Goal: Information Seeking & Learning: Find specific fact

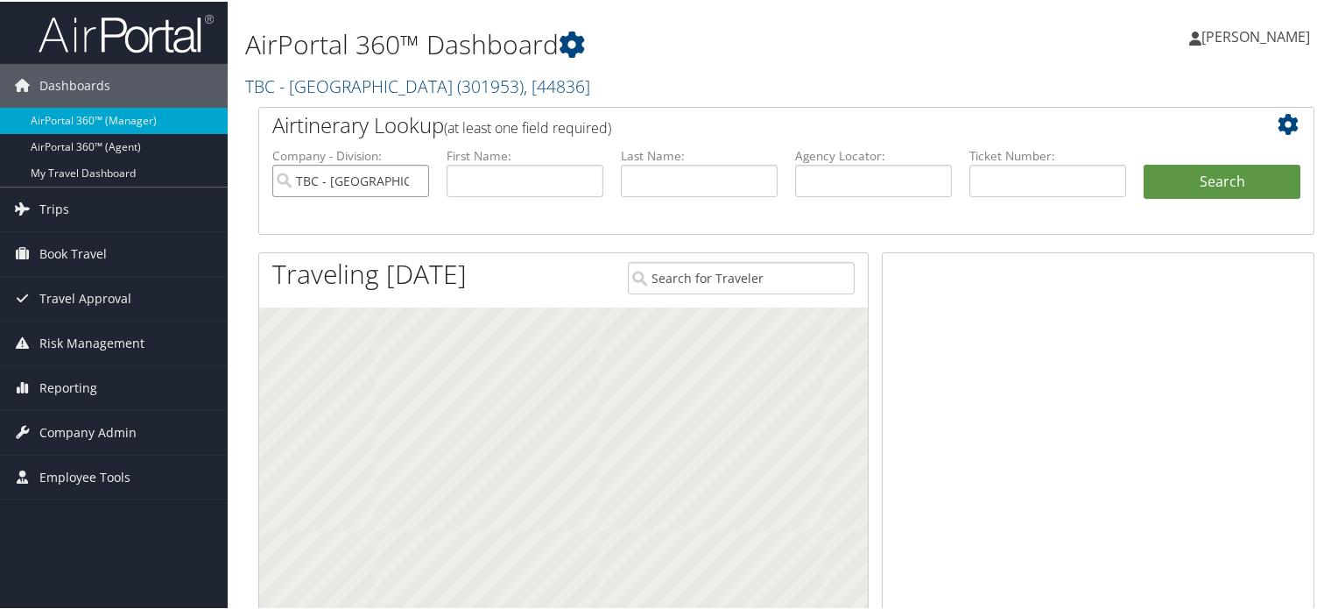
click at [421, 178] on input "TBC - Northeastern University" at bounding box center [350, 179] width 157 height 32
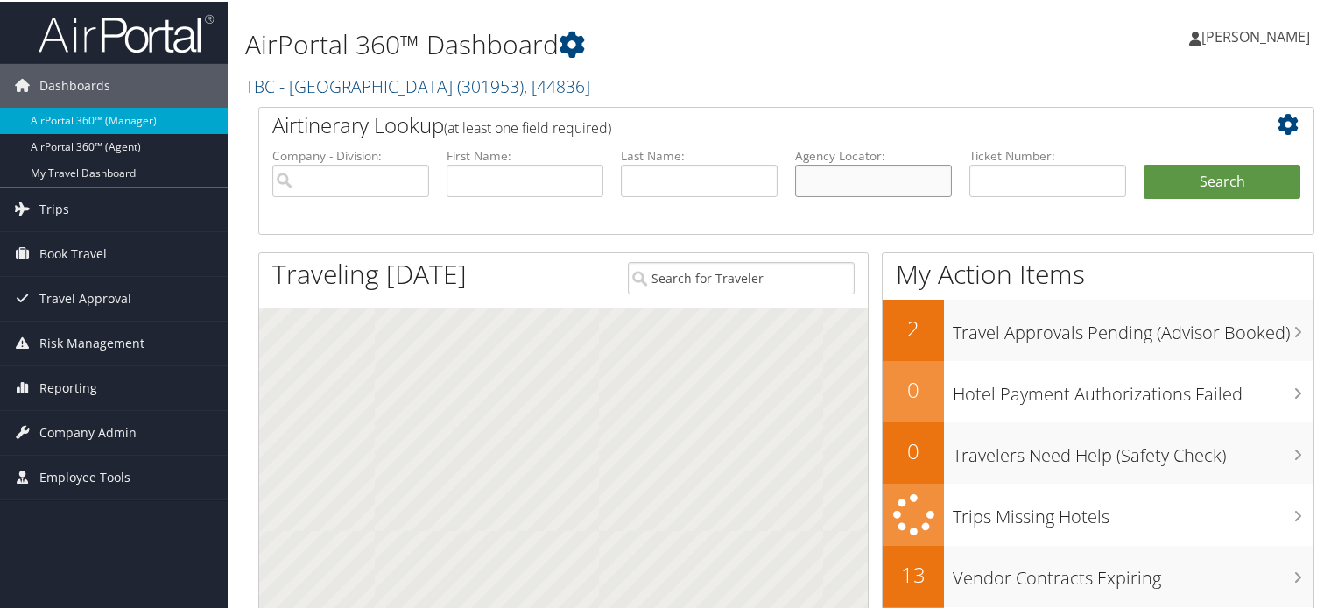
drag, startPoint x: 879, startPoint y: 178, endPoint x: 914, endPoint y: 178, distance: 35.0
click at [879, 178] on input "text" at bounding box center [873, 179] width 157 height 32
paste input "DK3BVV"
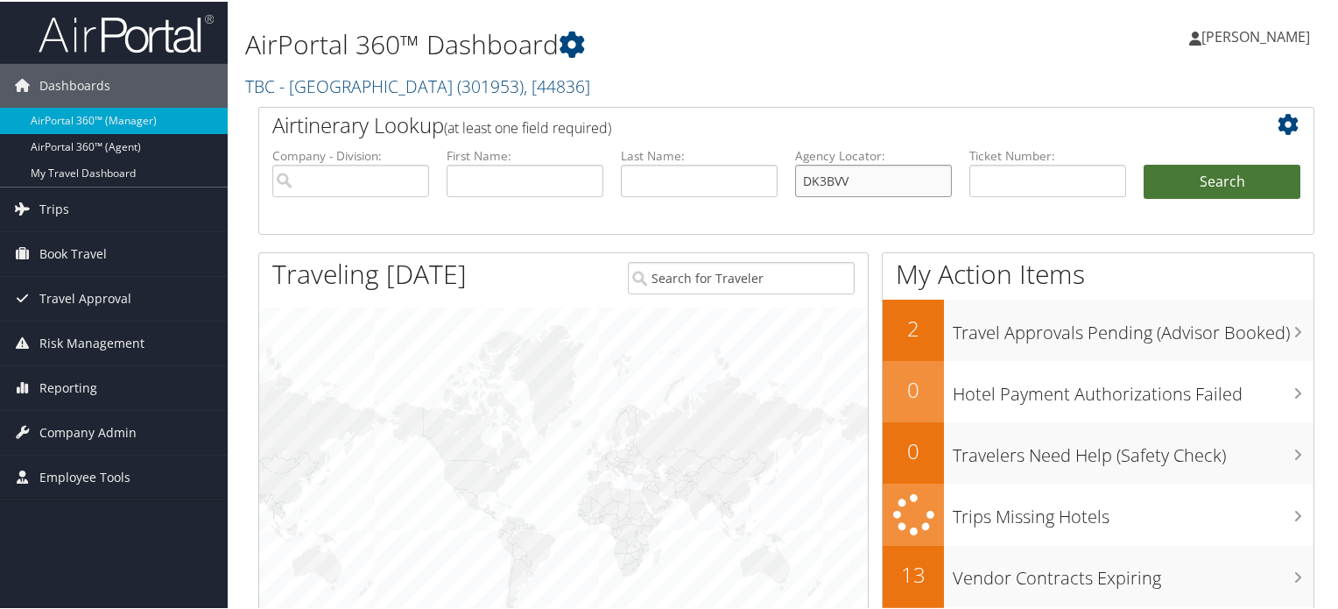
type input "DK3BVV"
click at [1269, 187] on button "Search" at bounding box center [1222, 180] width 157 height 35
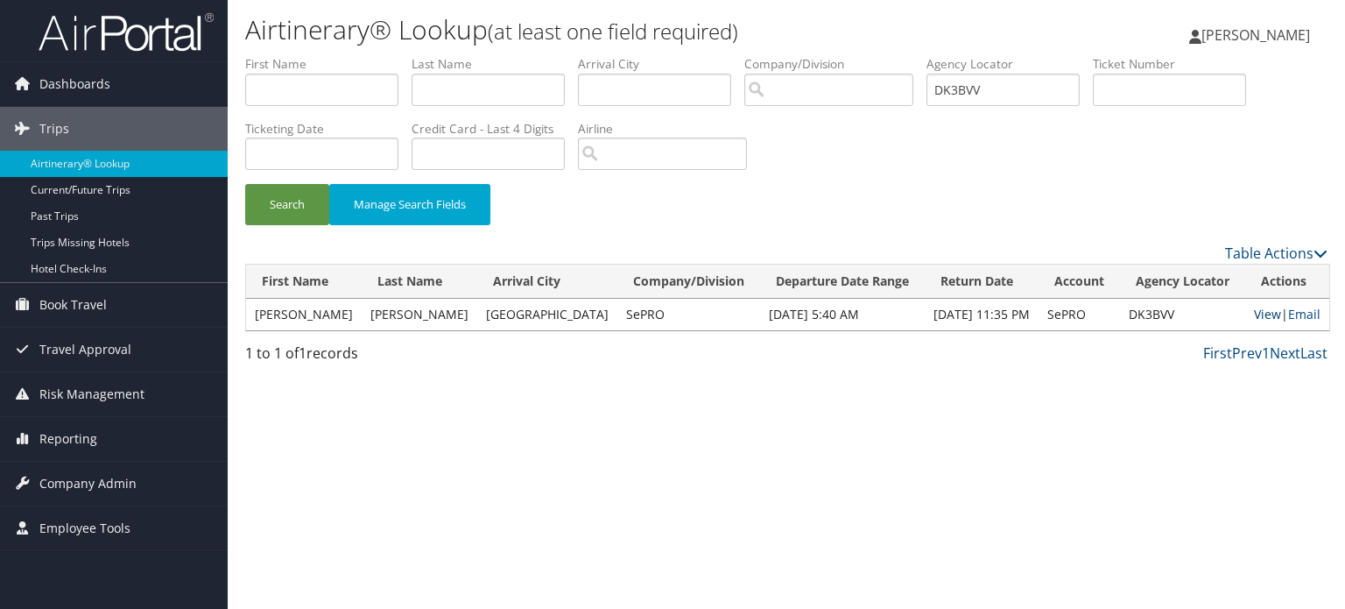
click at [1254, 314] on link "View" at bounding box center [1267, 314] width 27 height 17
click at [982, 97] on input "DK3BVV" at bounding box center [1003, 90] width 153 height 32
paste input "CH7F4"
type input "DCH7F4"
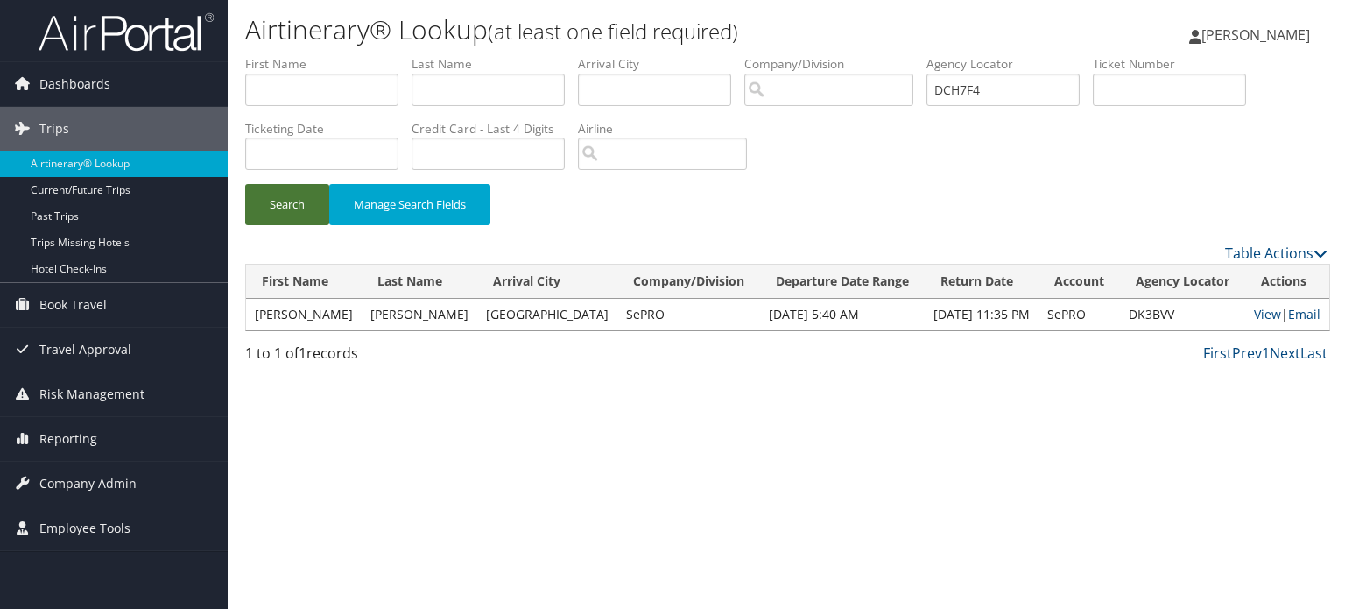
click at [281, 203] on button "Search" at bounding box center [287, 204] width 84 height 41
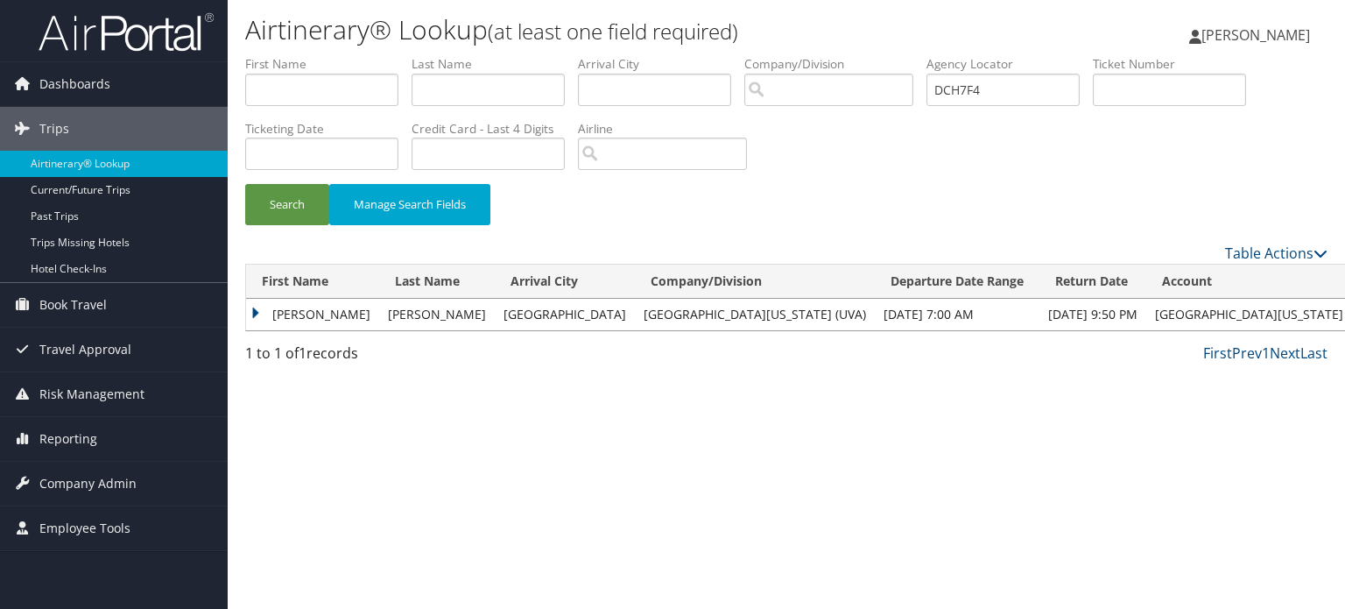
click at [257, 312] on td "[PERSON_NAME]" at bounding box center [312, 315] width 133 height 32
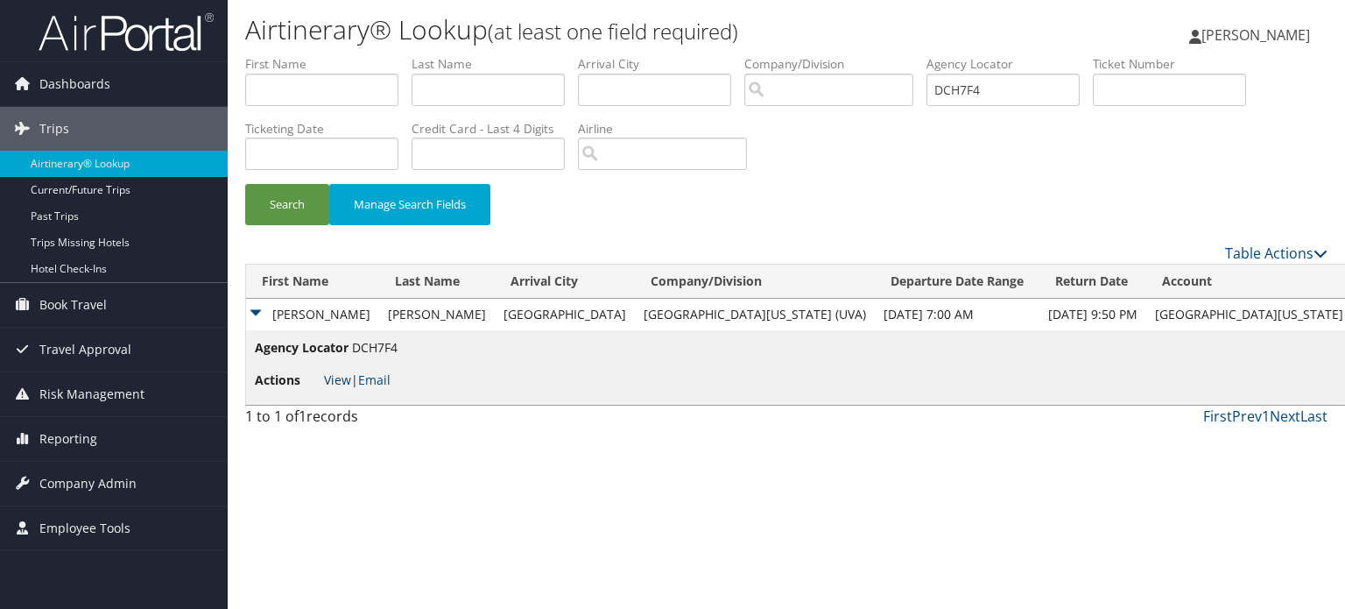
click at [336, 377] on link "View" at bounding box center [337, 379] width 27 height 17
click at [106, 490] on span "Company Admin" at bounding box center [87, 484] width 97 height 44
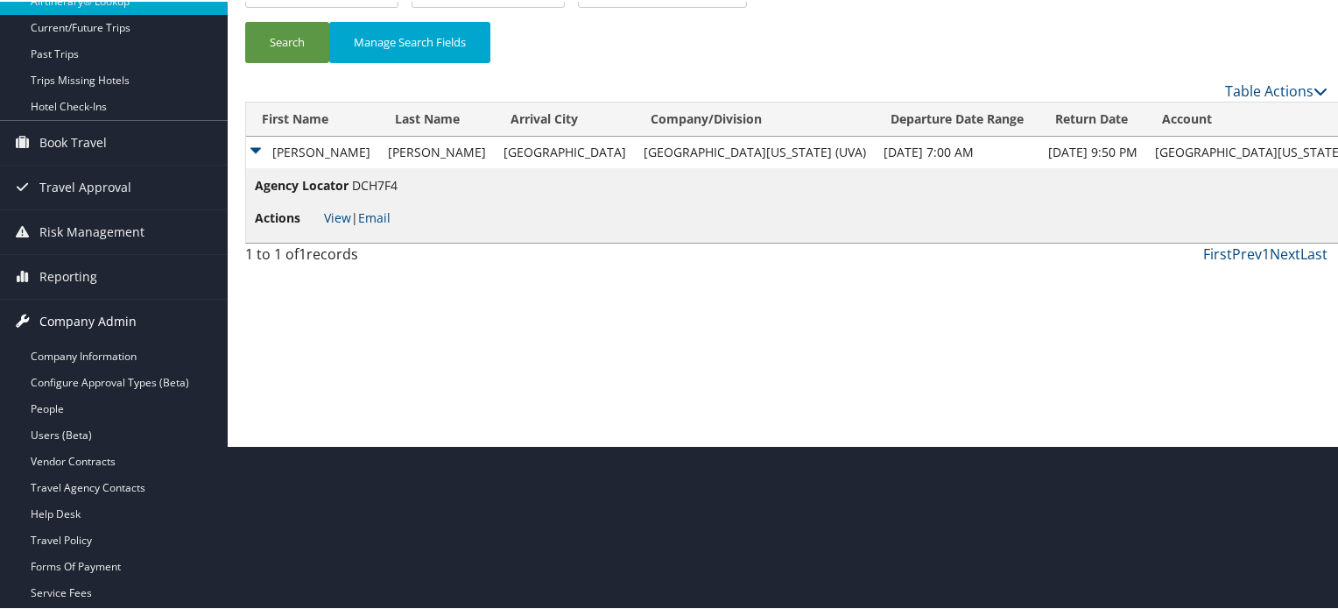
scroll to position [263, 0]
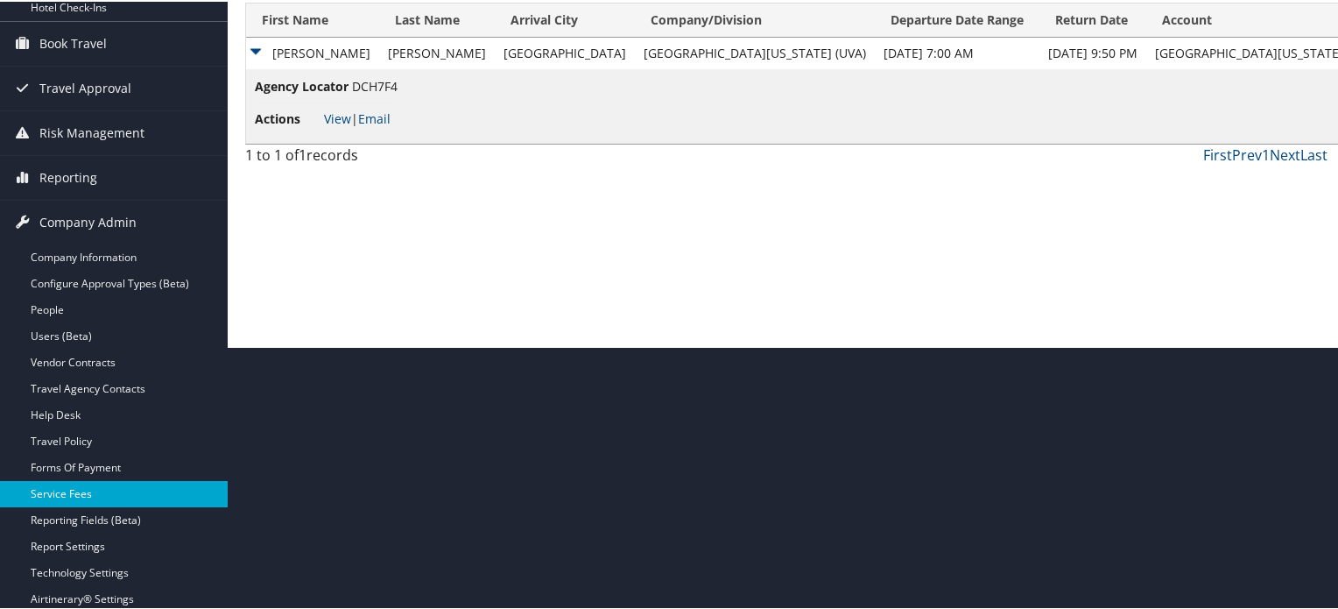
click at [85, 493] on link "Service Fees" at bounding box center [114, 492] width 228 height 26
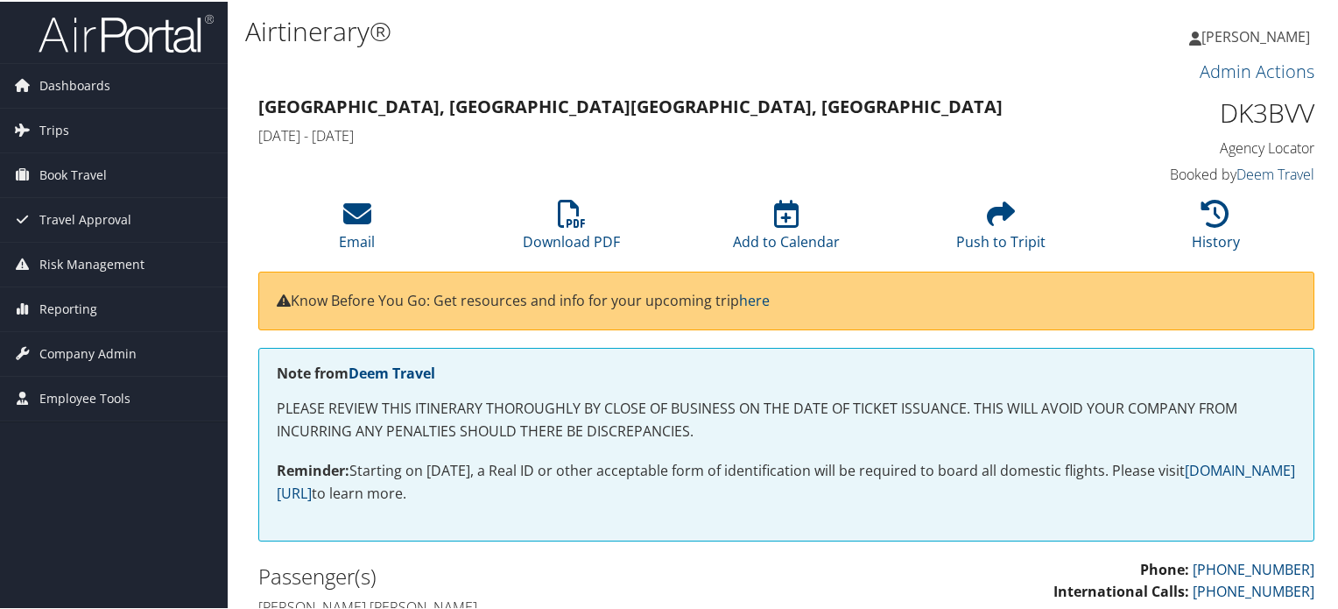
drag, startPoint x: 0, startPoint y: 0, endPoint x: 1265, endPoint y: 176, distance: 1276.8
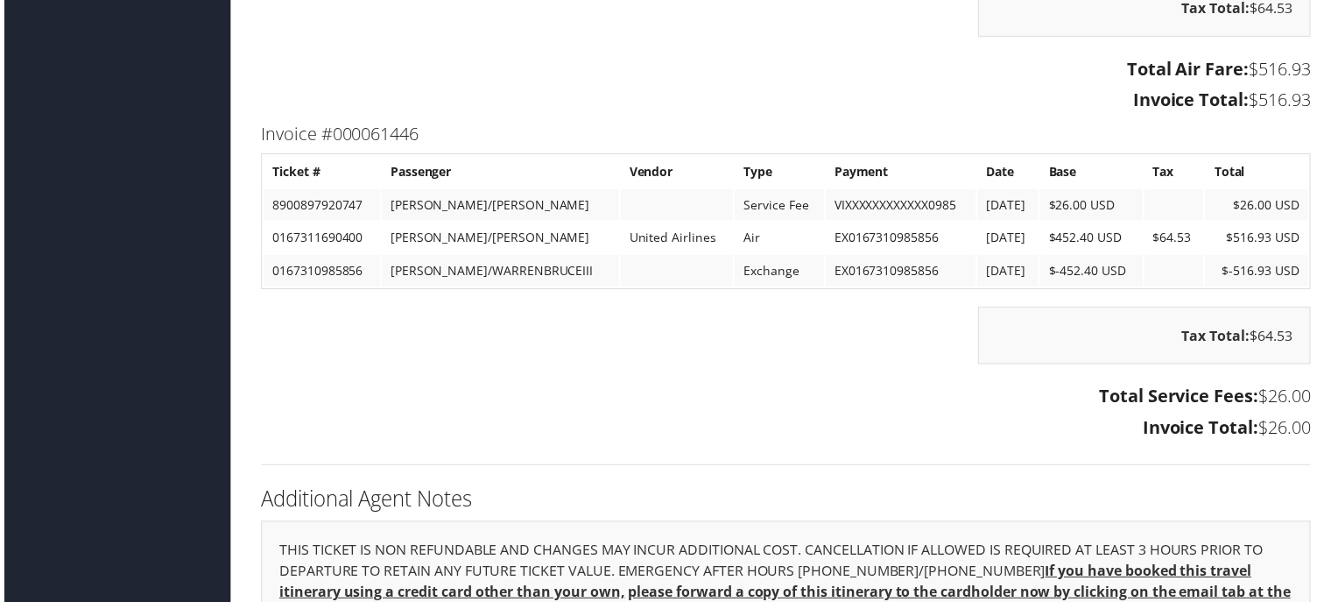
scroll to position [1782, 0]
click at [1069, 204] on td "$26.00 USD" at bounding box center [1093, 206] width 102 height 32
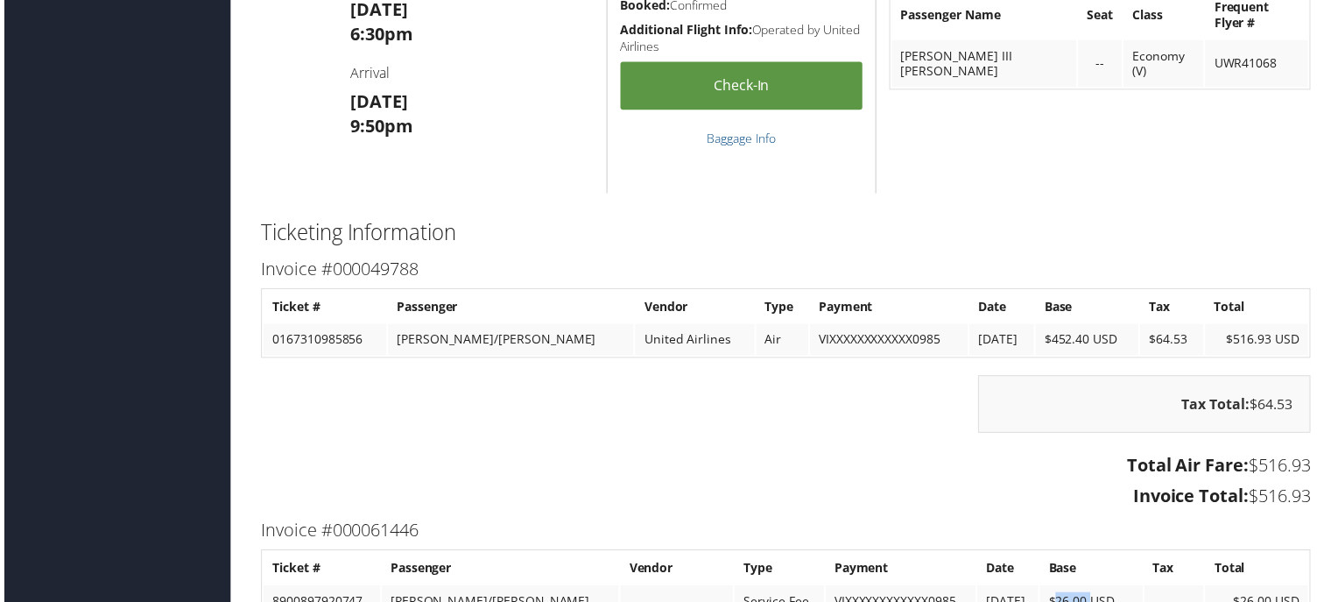
scroll to position [1344, 0]
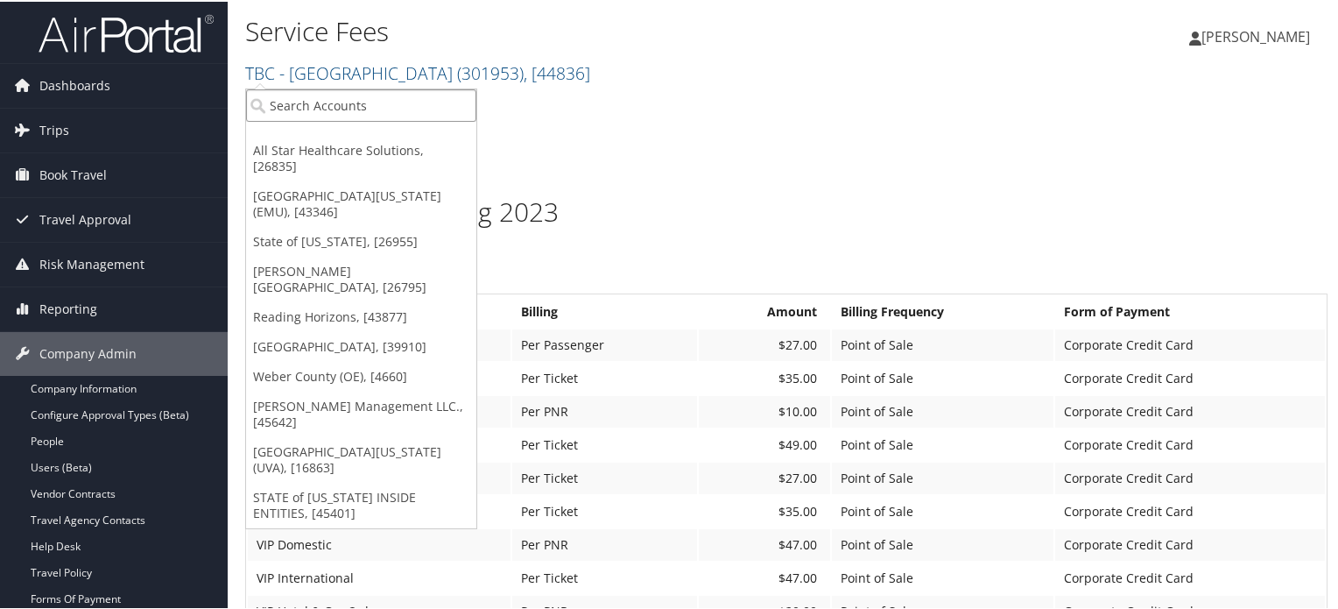
click at [400, 102] on input "search" at bounding box center [361, 104] width 230 height 32
type input "Carollo"
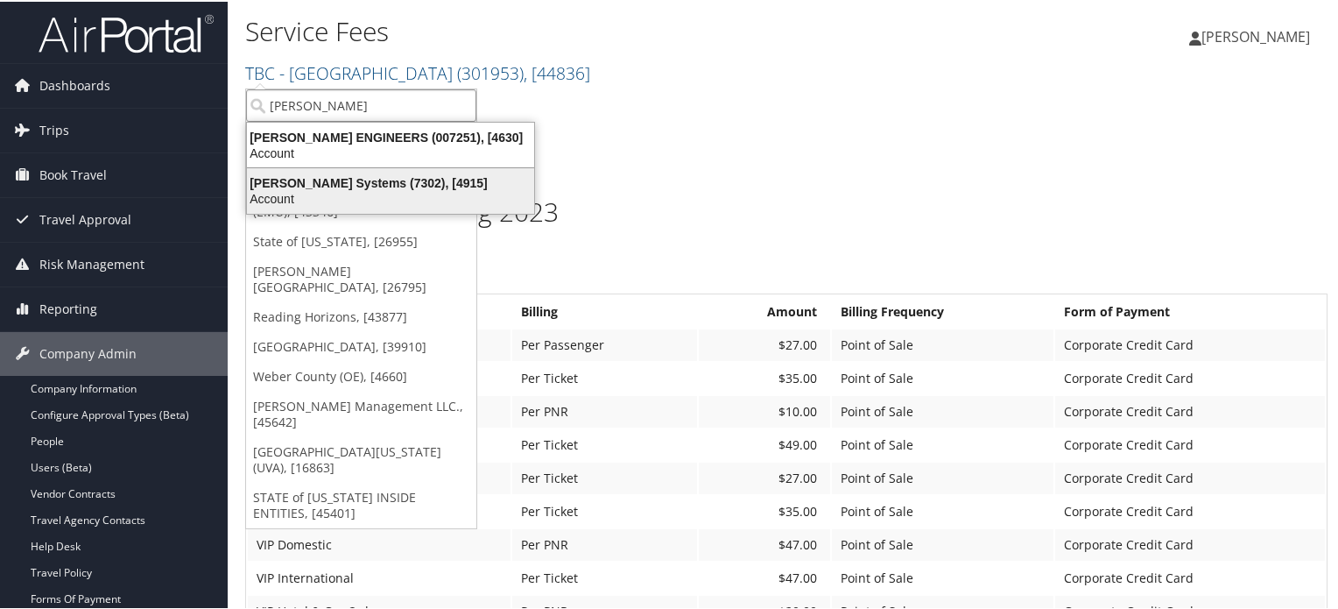
click at [329, 191] on div "Account" at bounding box center [390, 197] width 308 height 16
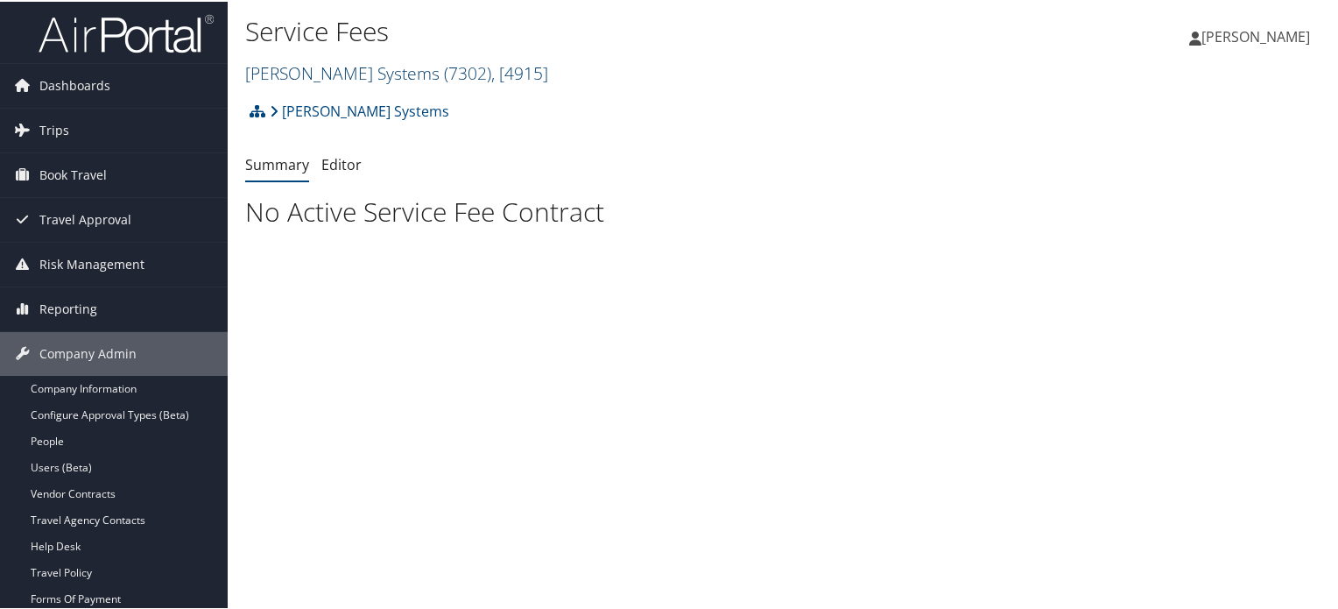
click at [491, 73] on span ", [ 4915 ]" at bounding box center [519, 72] width 57 height 24
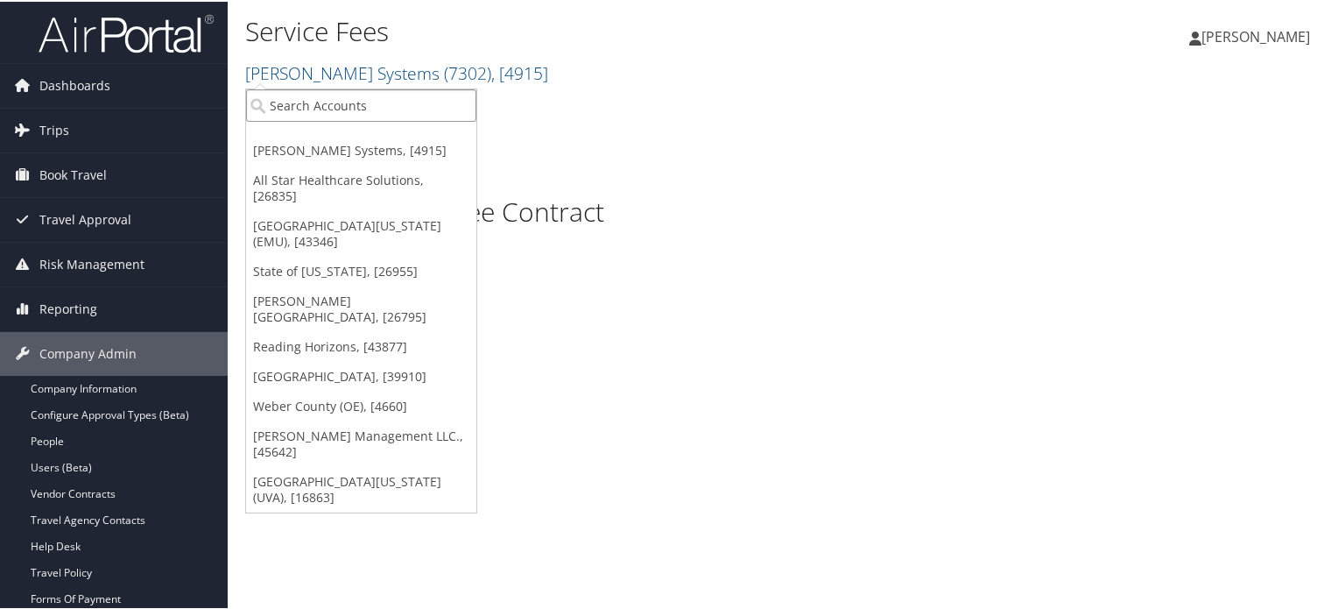
click at [354, 108] on input "search" at bounding box center [361, 104] width 230 height 32
type input "Carollo"
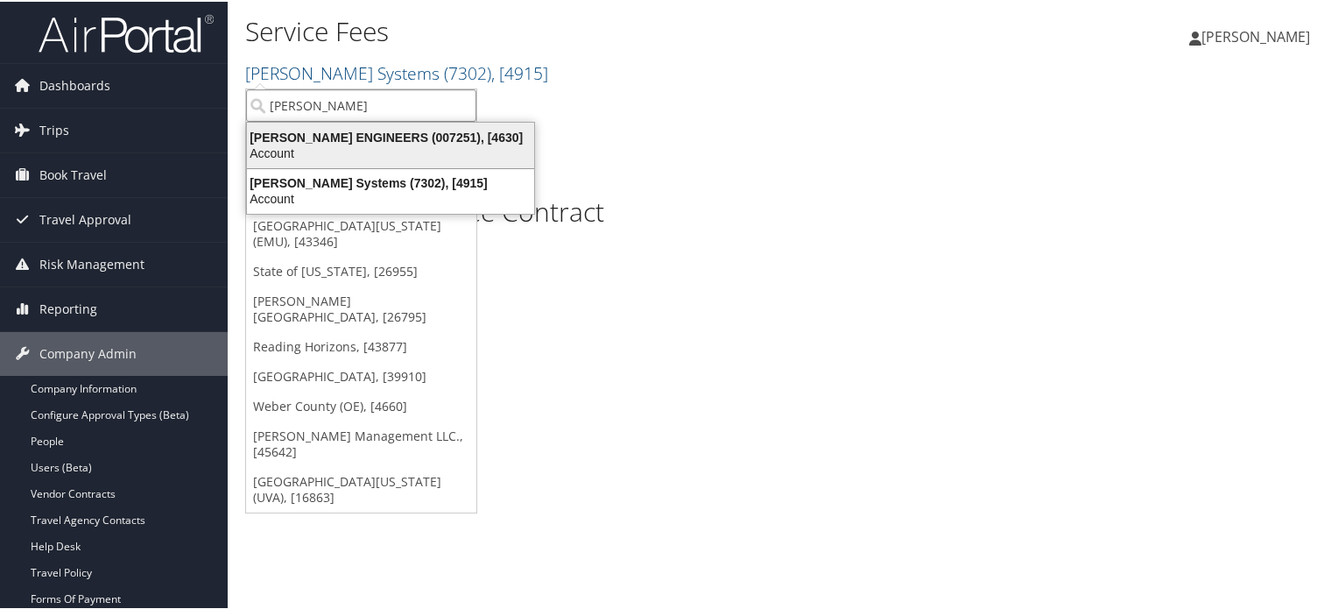
click at [330, 138] on div "CAROLLO ENGINEERS (007251), [4630]" at bounding box center [390, 136] width 308 height 16
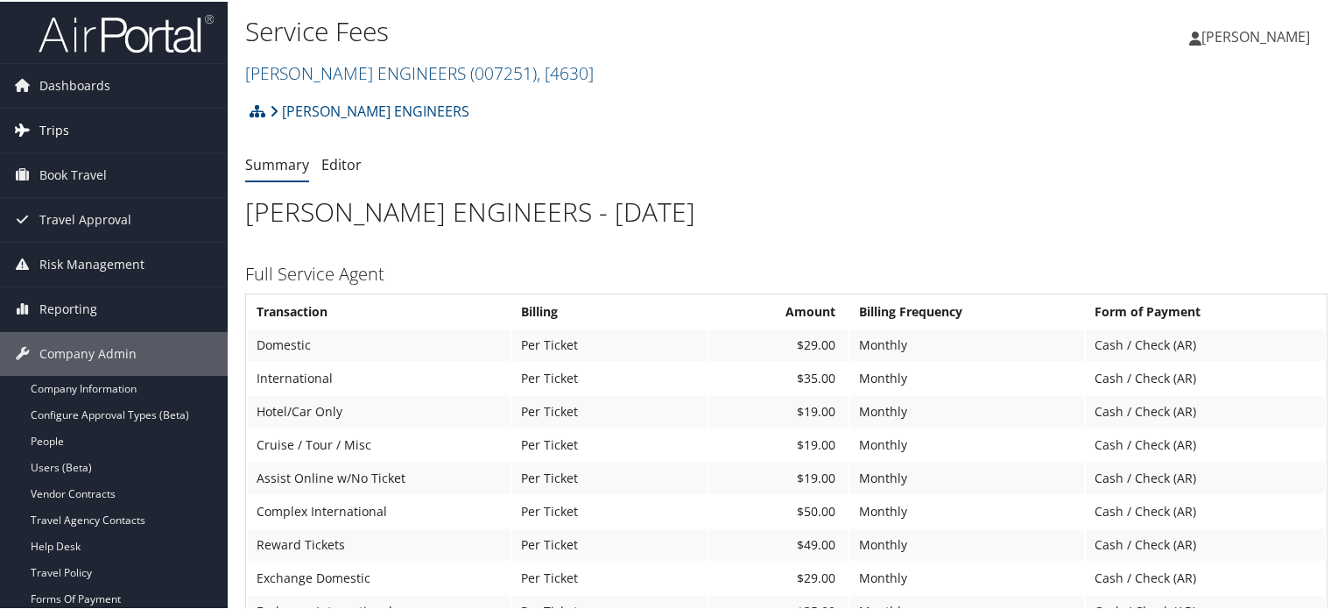
click at [74, 129] on link "Trips" at bounding box center [114, 129] width 228 height 44
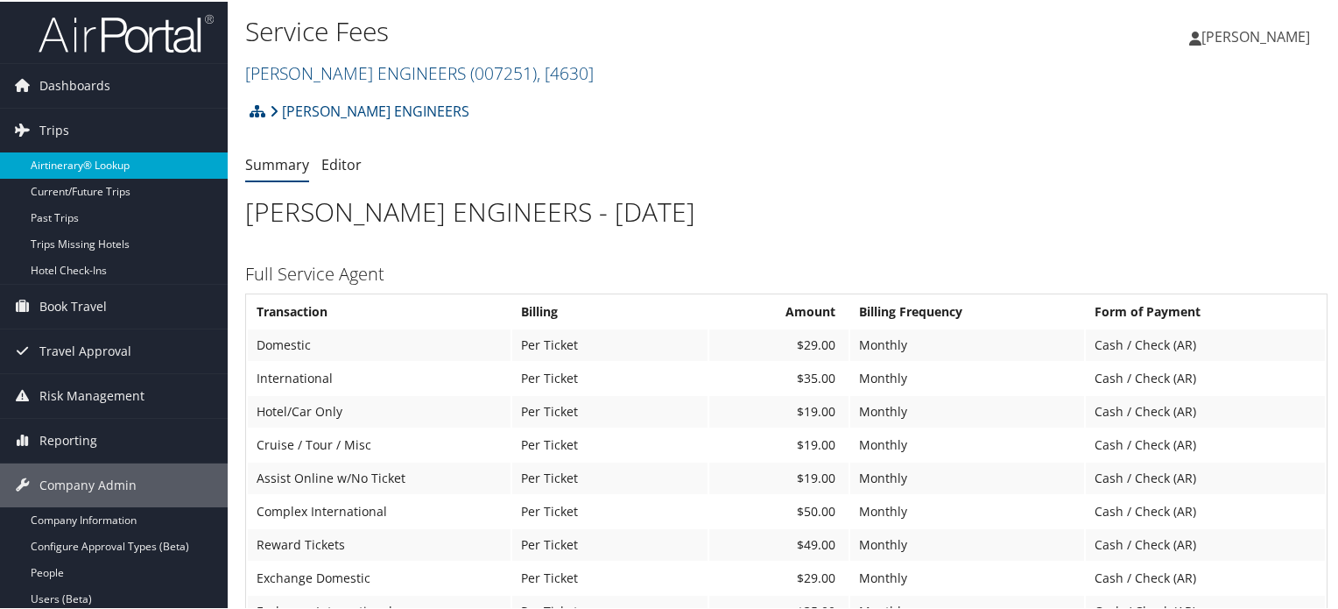
click at [81, 164] on link "Airtinerary® Lookup" at bounding box center [114, 164] width 228 height 26
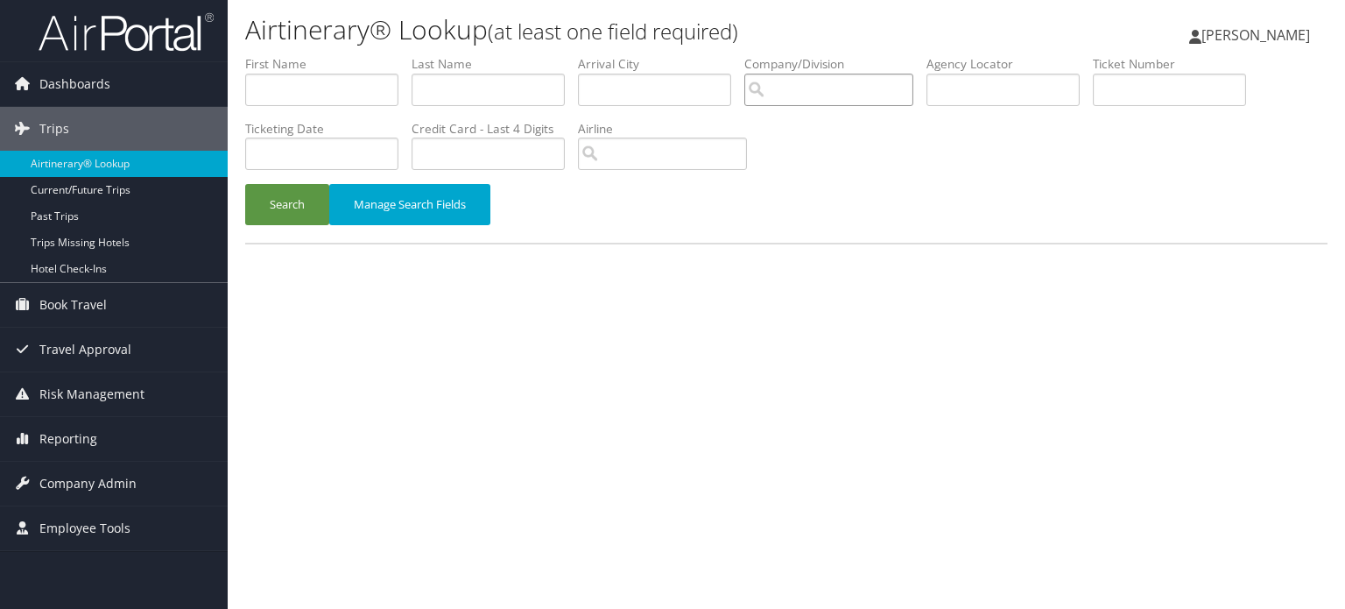
click at [846, 93] on input "search" at bounding box center [828, 90] width 169 height 32
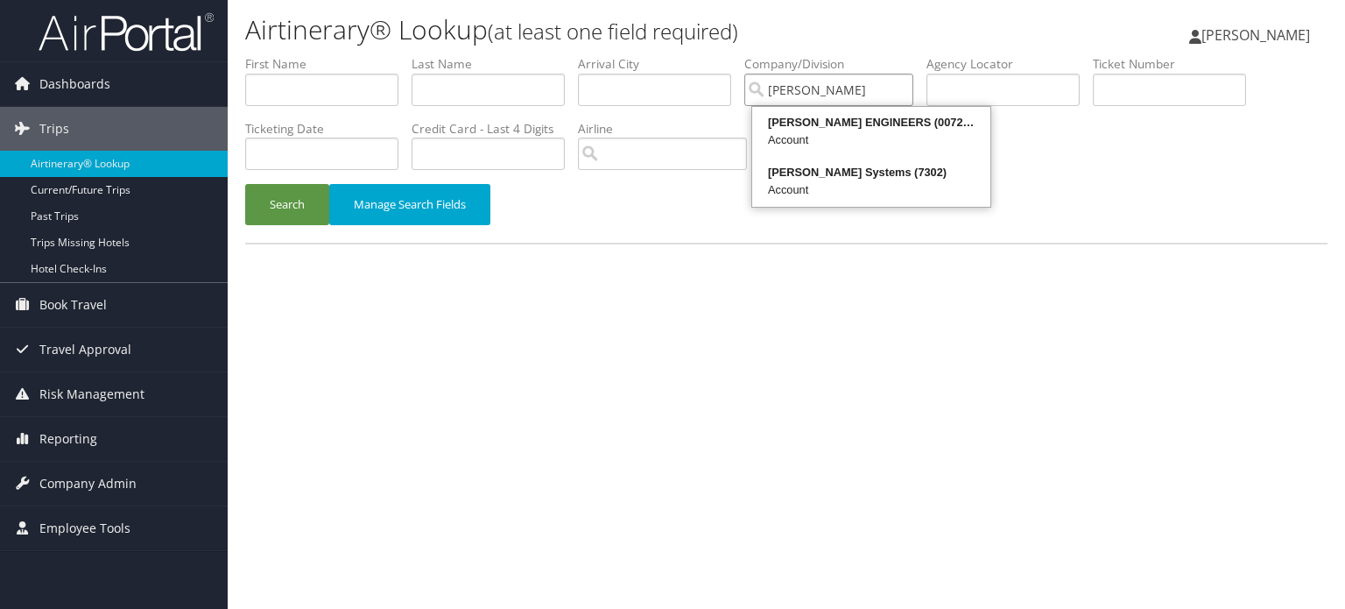
click at [884, 134] on div "Account" at bounding box center [871, 140] width 233 height 18
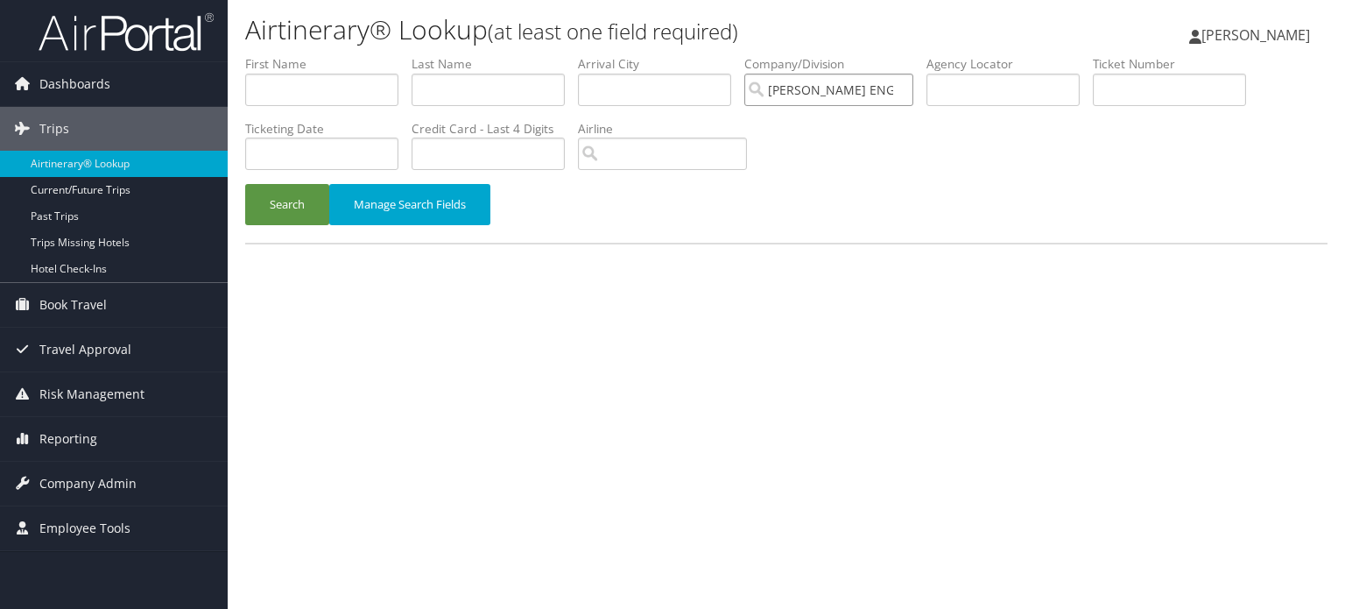
type input "CAROLLO ENGINEERS"
click at [602, 146] on input "search" at bounding box center [662, 153] width 169 height 32
click at [654, 189] on div "American Airlines (AA)" at bounding box center [674, 187] width 177 height 18
type input "American Airlines"
click at [299, 203] on button "Search" at bounding box center [287, 204] width 84 height 41
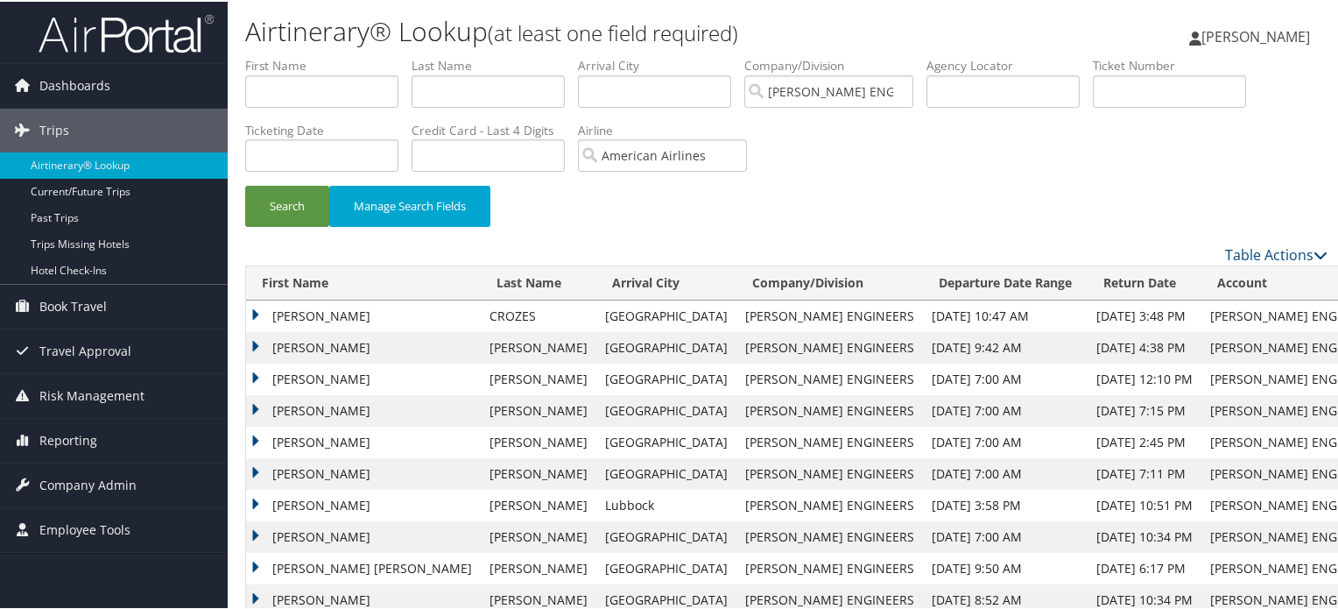
copy td "DKVRL8"
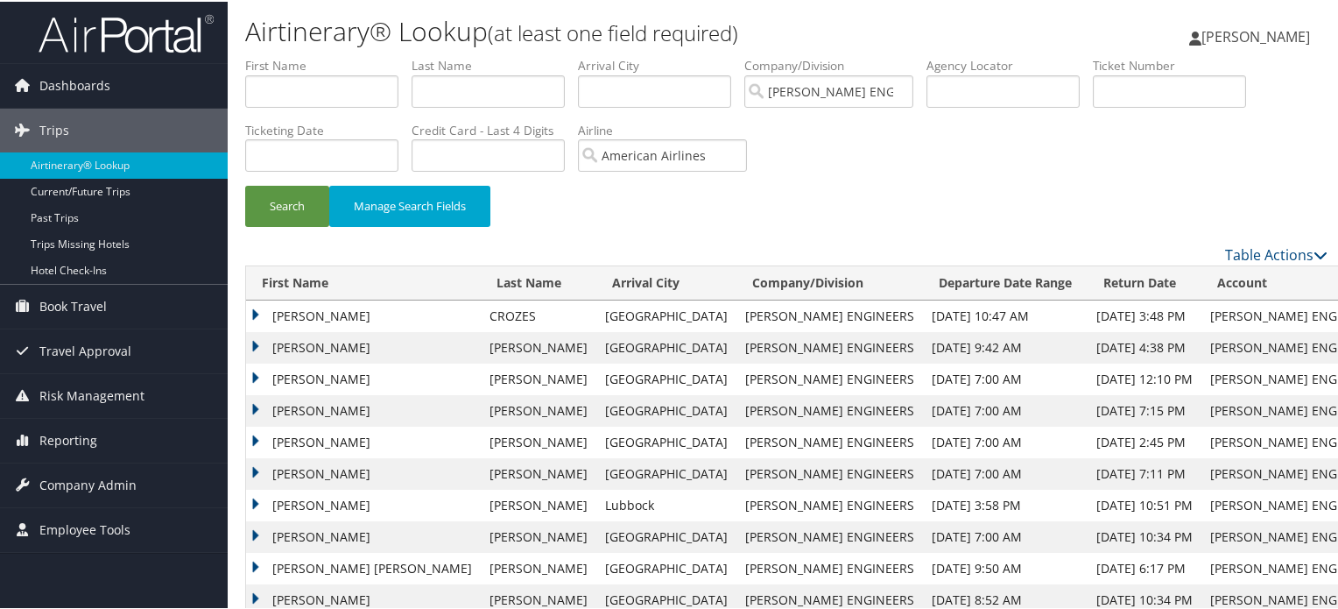
copy td "CQN0L1"
copy td "DJHM29"
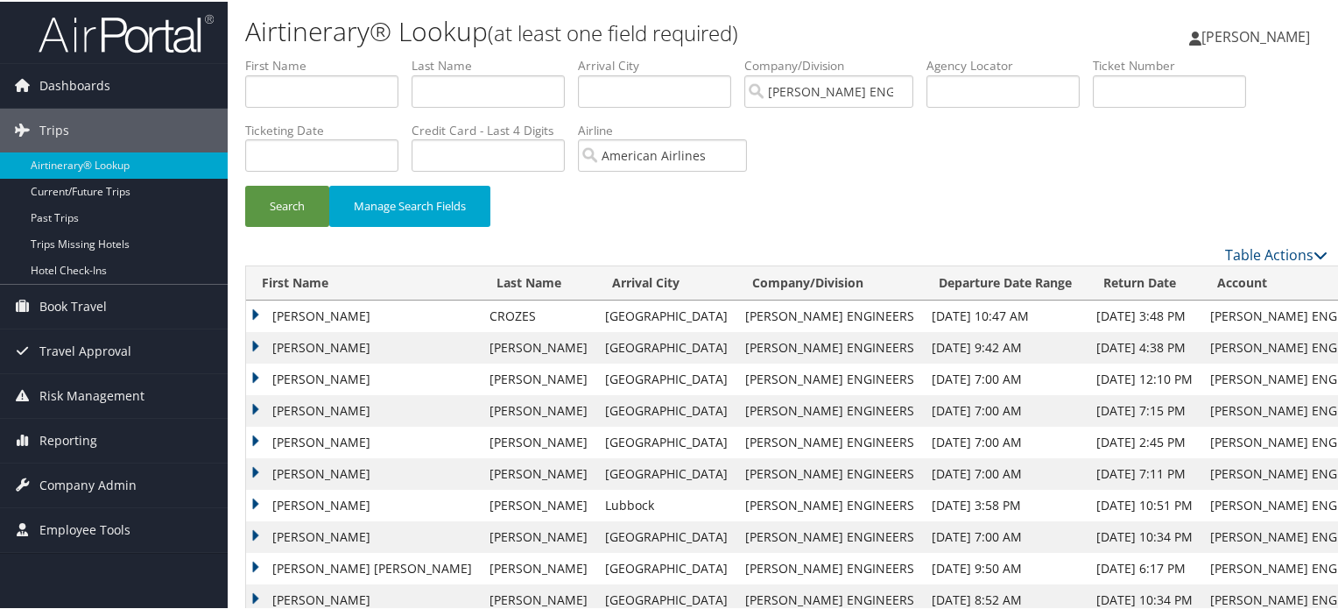
copy td "DK4DQN"
